Goal: Check status: Check status

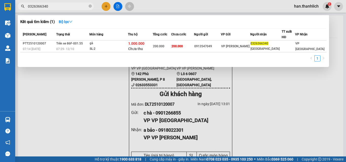
click at [68, 6] on input "0326366340" at bounding box center [58, 7] width 60 height 6
drag, startPoint x: 68, startPoint y: 6, endPoint x: 0, endPoint y: 3, distance: 67.9
click at [4, 3] on section "Kết quả tìm kiếm ( 1 ) Bộ lọc Mã ĐH Trạng thái Món hàng Thu hộ Tổng cước Chưa c…" at bounding box center [173, 81] width 346 height 162
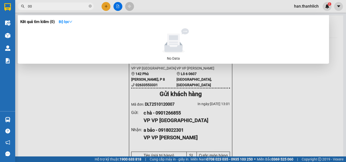
type input "0"
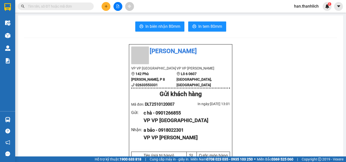
click at [62, 8] on input "text" at bounding box center [58, 7] width 60 height 6
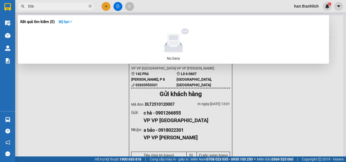
type input "5562"
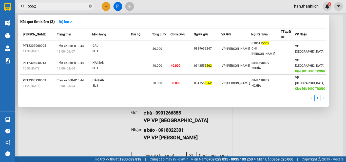
drag, startPoint x: 90, startPoint y: 7, endPoint x: 87, endPoint y: 7, distance: 3.0
click at [89, 7] on icon "close-circle" at bounding box center [90, 6] width 3 height 3
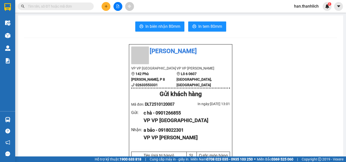
drag, startPoint x: 74, startPoint y: 6, endPoint x: 65, endPoint y: 0, distance: 11.0
click at [74, 6] on input "text" at bounding box center [58, 7] width 60 height 6
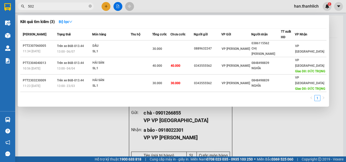
type input "5025"
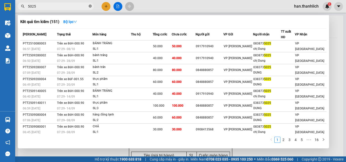
click at [89, 6] on icon "close-circle" at bounding box center [90, 6] width 3 height 3
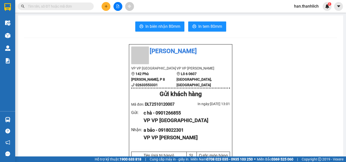
click at [62, 9] on span at bounding box center [56, 7] width 76 height 8
click at [65, 4] on input "text" at bounding box center [58, 7] width 60 height 6
click at [66, 10] on span at bounding box center [56, 7] width 76 height 8
click at [67, 4] on input "text" at bounding box center [58, 7] width 60 height 6
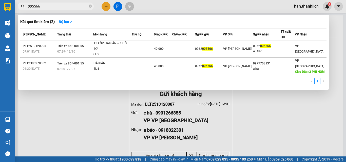
type input "005566"
